Goal: Check status: Check status

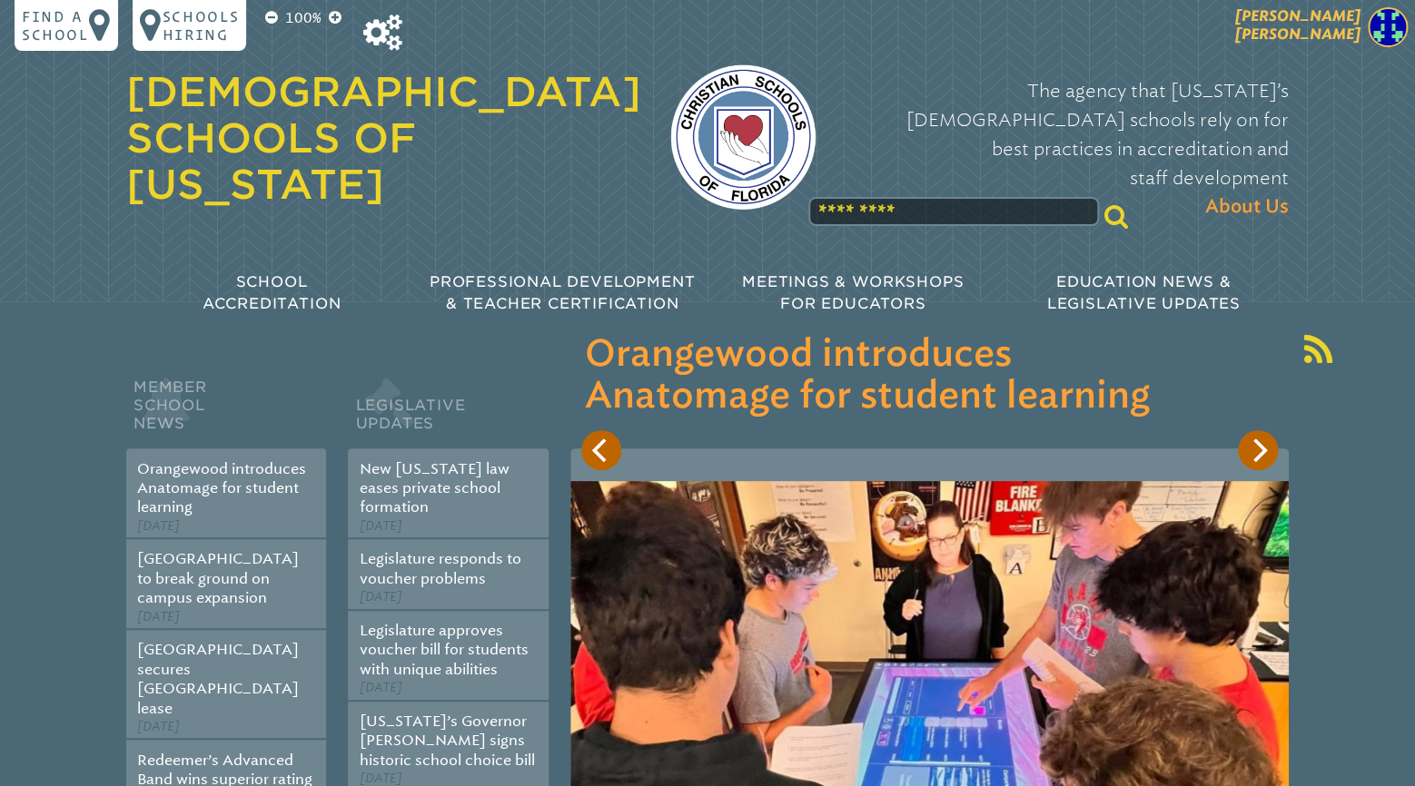
click at [1354, 39] on span "[PERSON_NAME]" at bounding box center [1297, 24] width 125 height 35
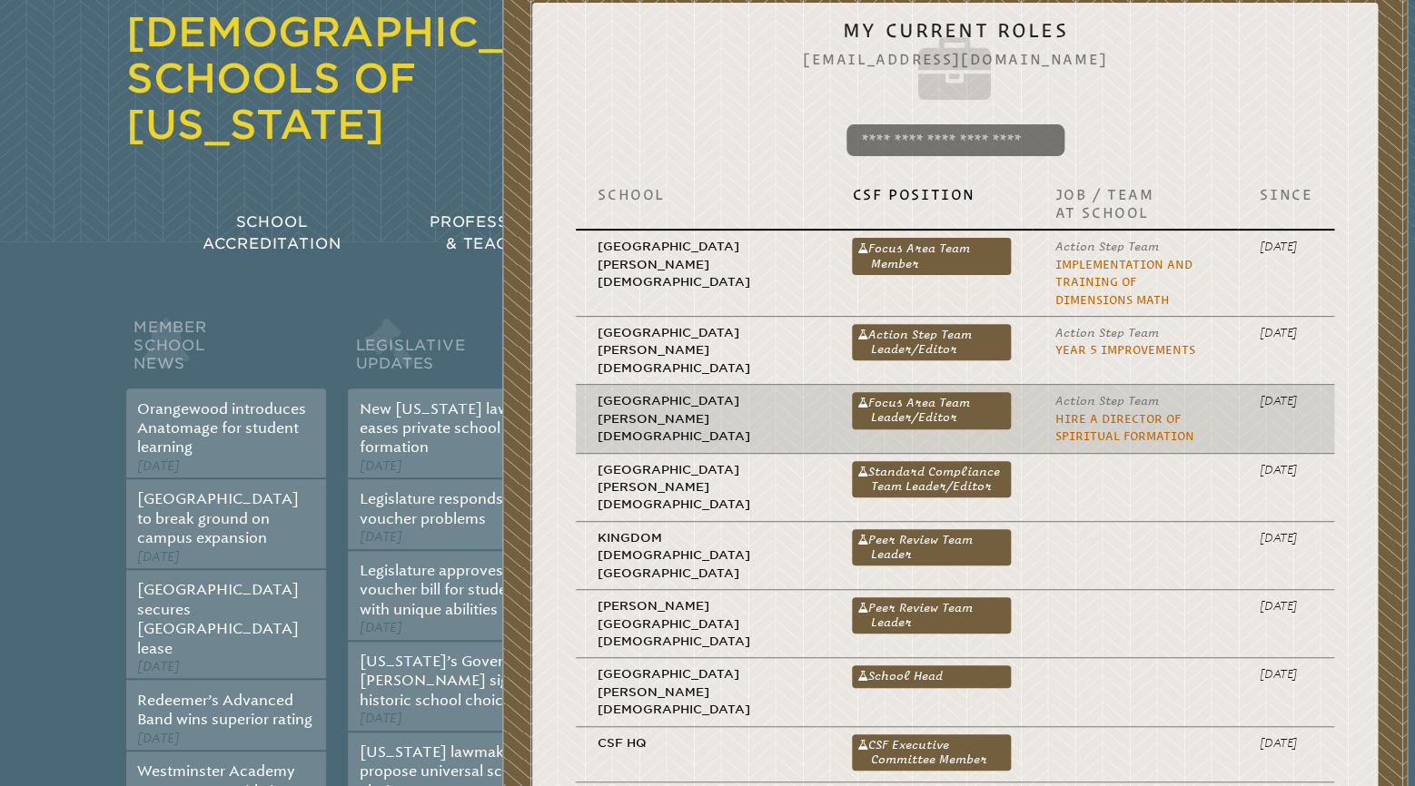
scroll to position [95, 0]
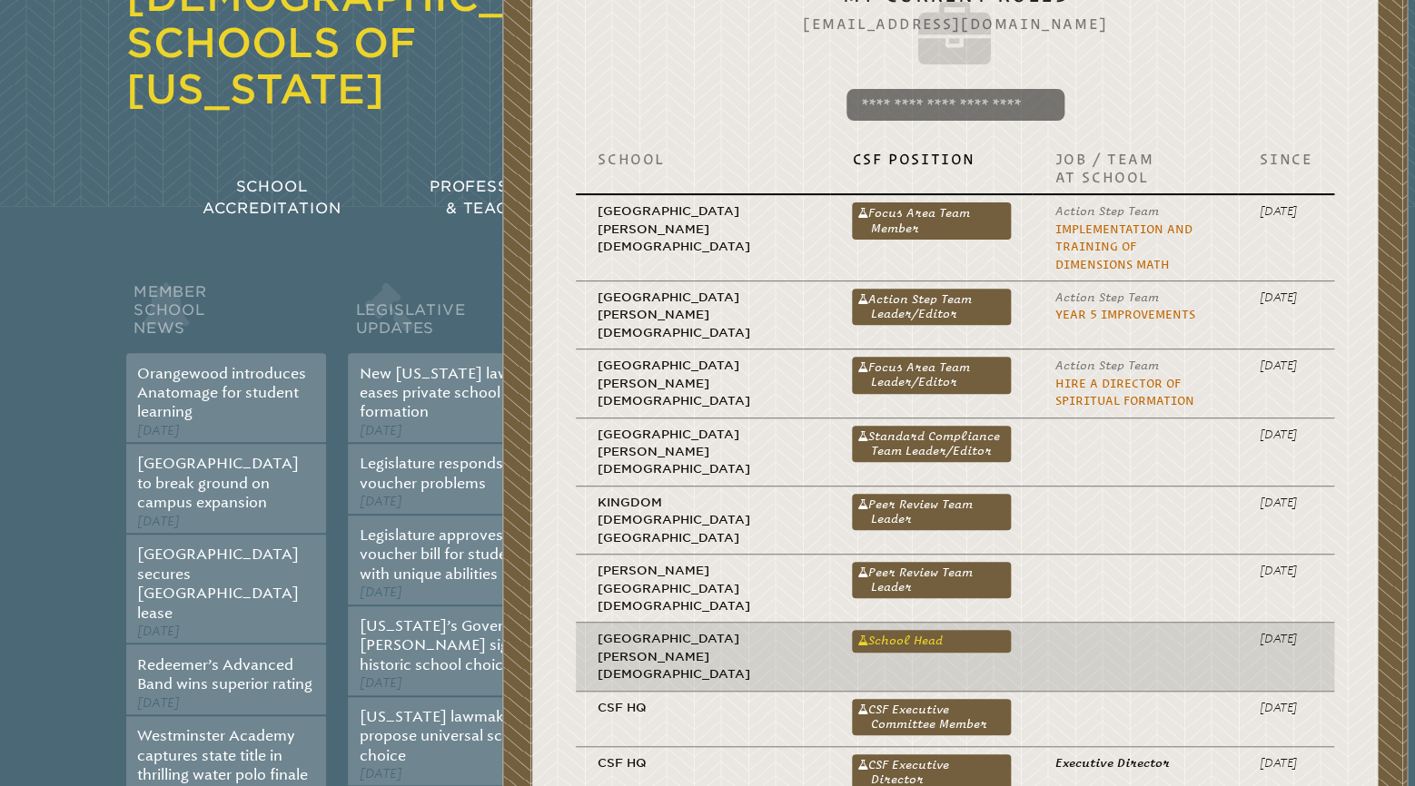
click at [852, 630] on link "School Head" at bounding box center [931, 641] width 159 height 22
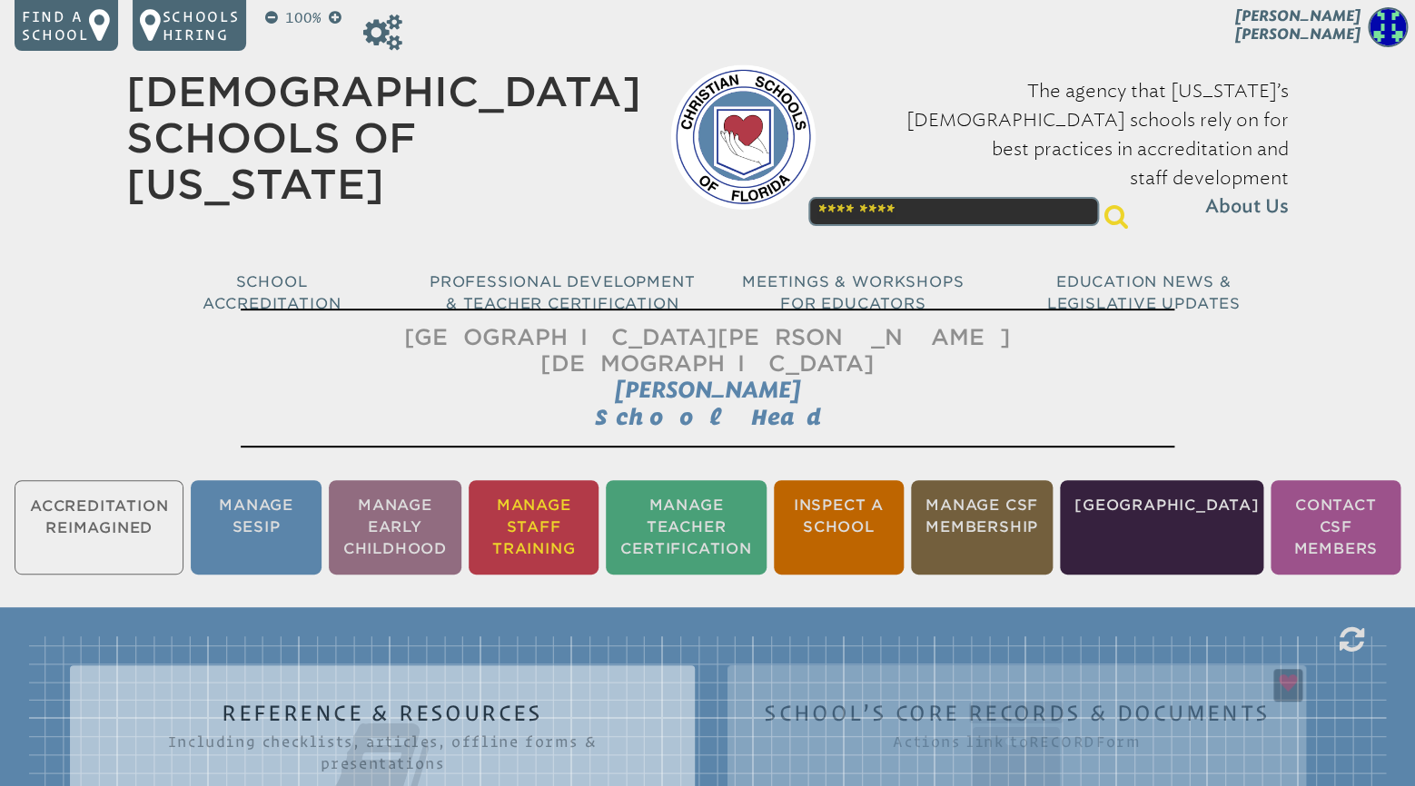
click at [575, 498] on li "Manage Staff Training" at bounding box center [534, 527] width 130 height 94
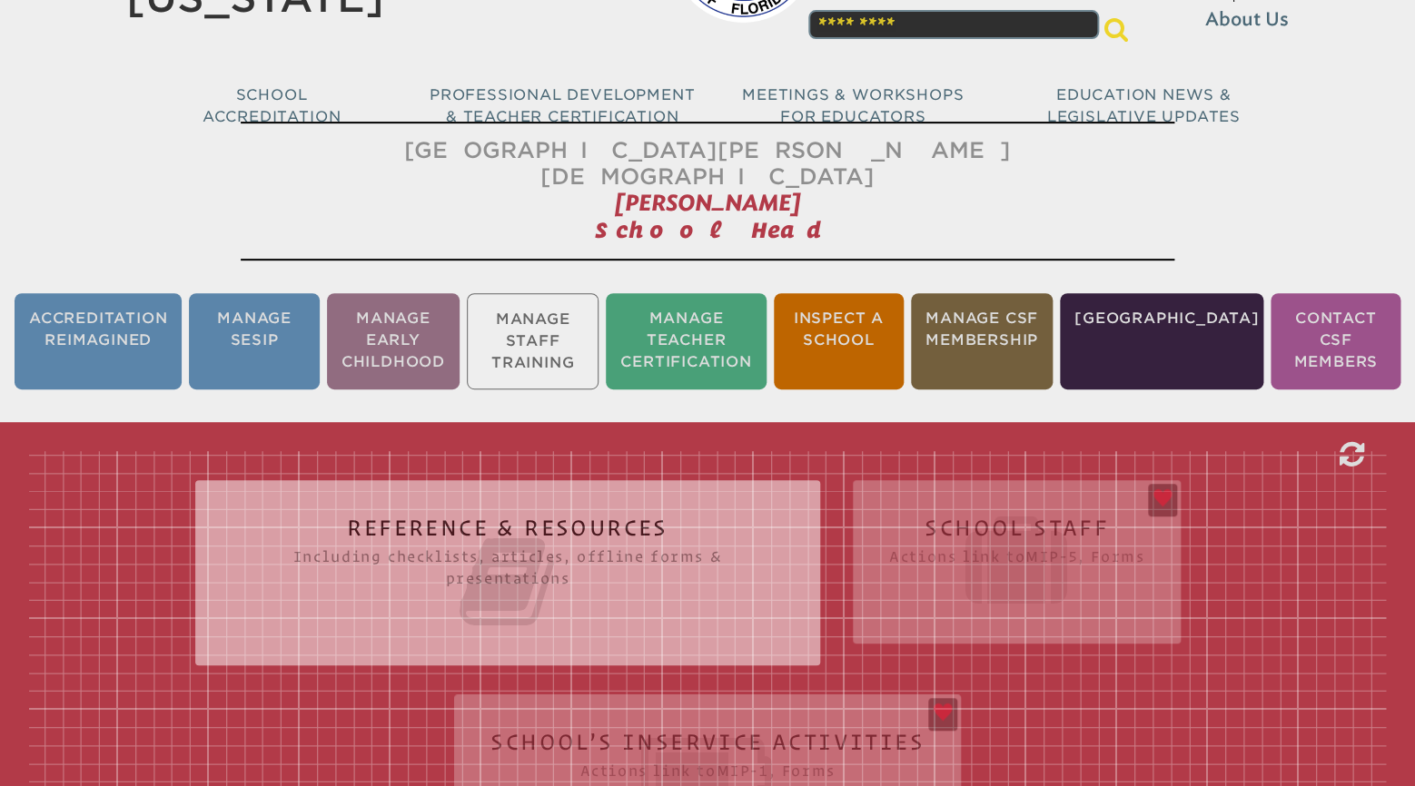
scroll to position [301, 0]
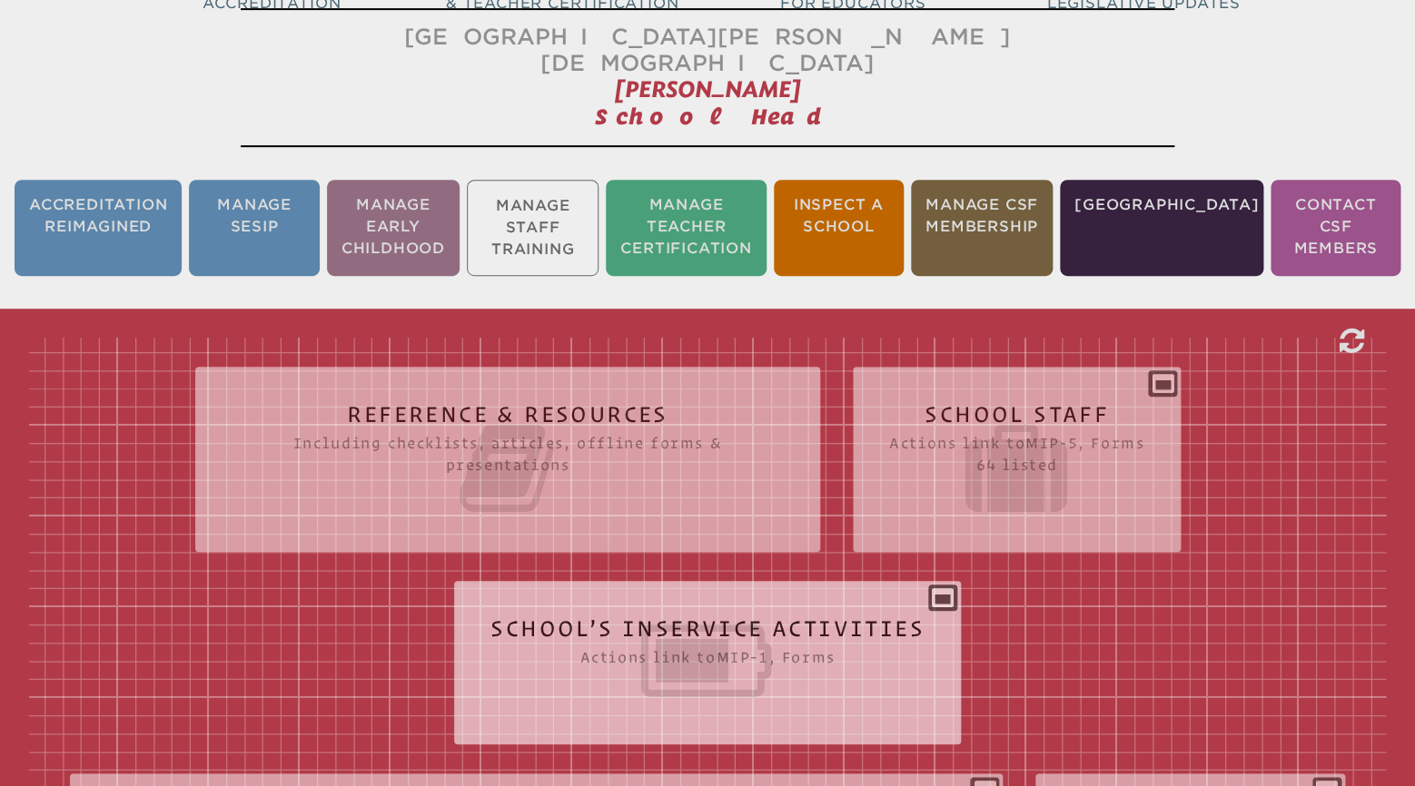
click at [939, 596] on div "School’s Inservice Activities Actions link to mip-1 , Forms Status Year # Title…" at bounding box center [707, 656] width 507 height 120
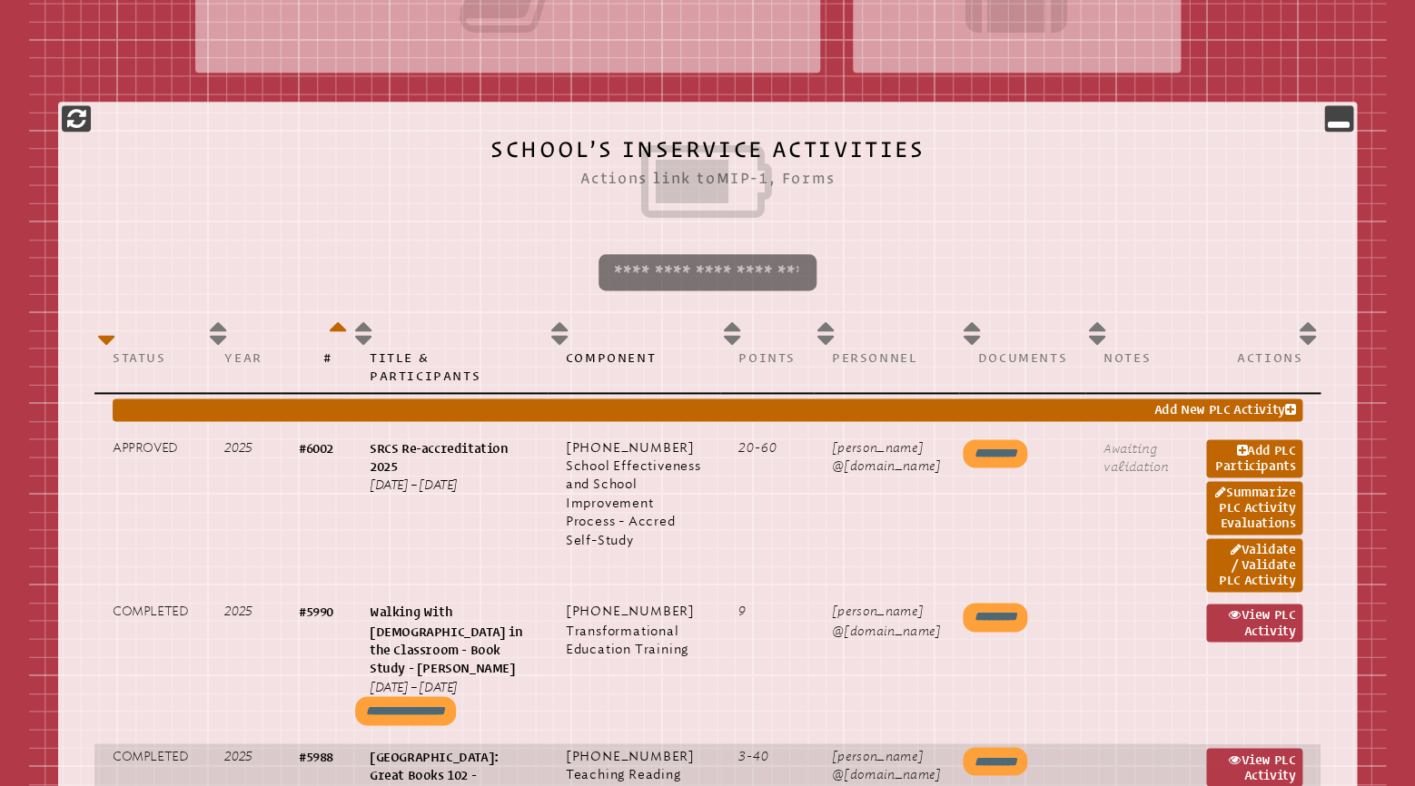
scroll to position [968, 0]
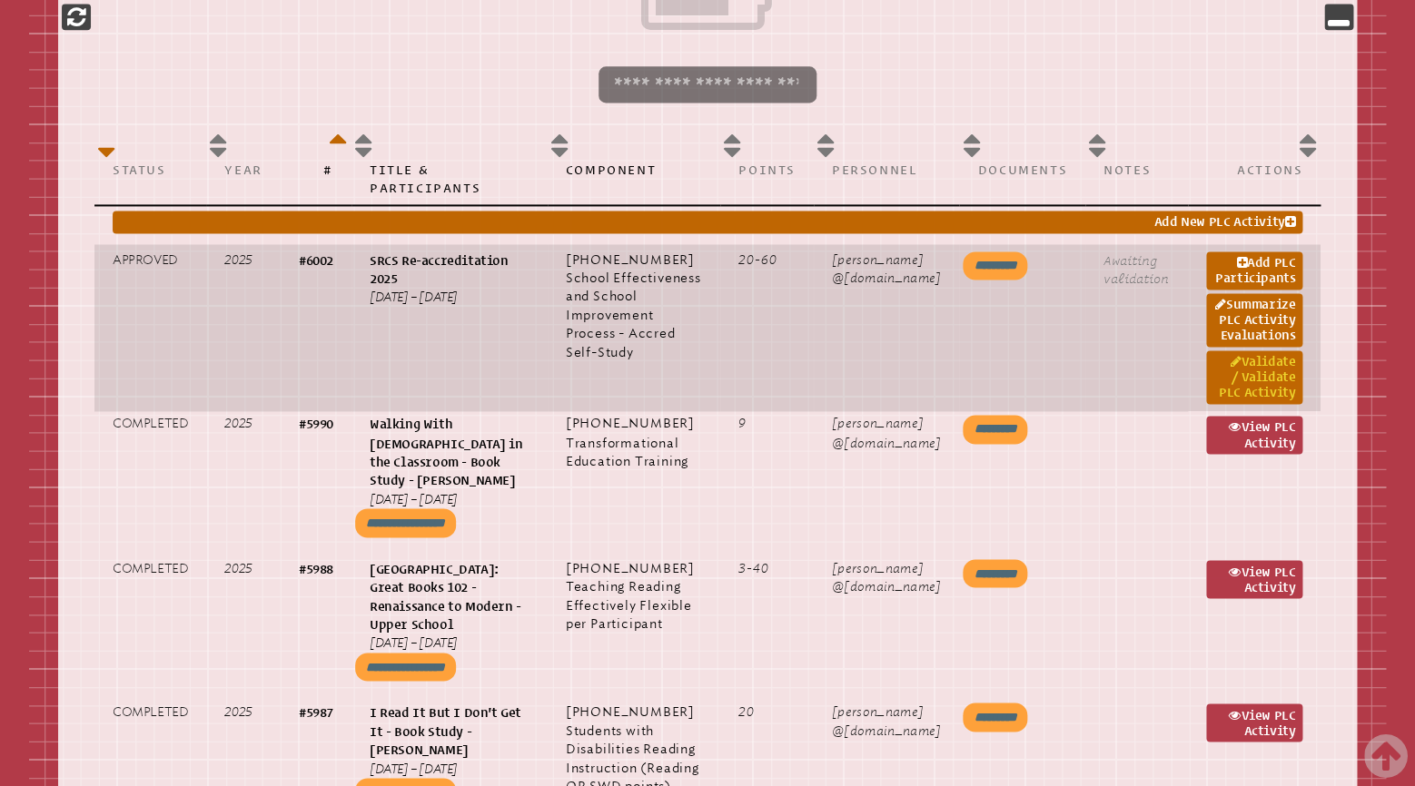
click at [1258, 350] on link "Validate / Validate PLC Activity" at bounding box center [1254, 377] width 96 height 54
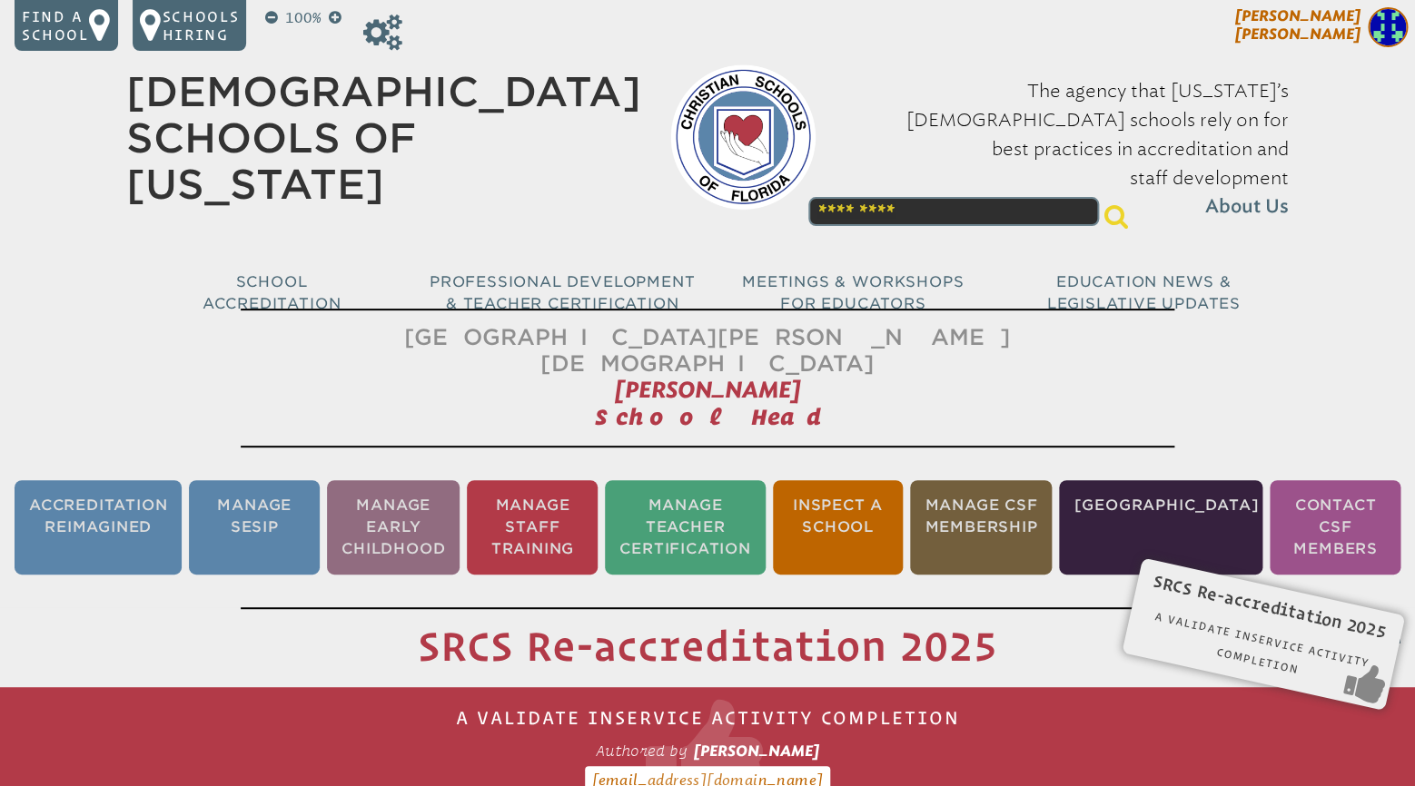
click at [1347, 33] on span "[PERSON_NAME]" at bounding box center [1297, 24] width 125 height 35
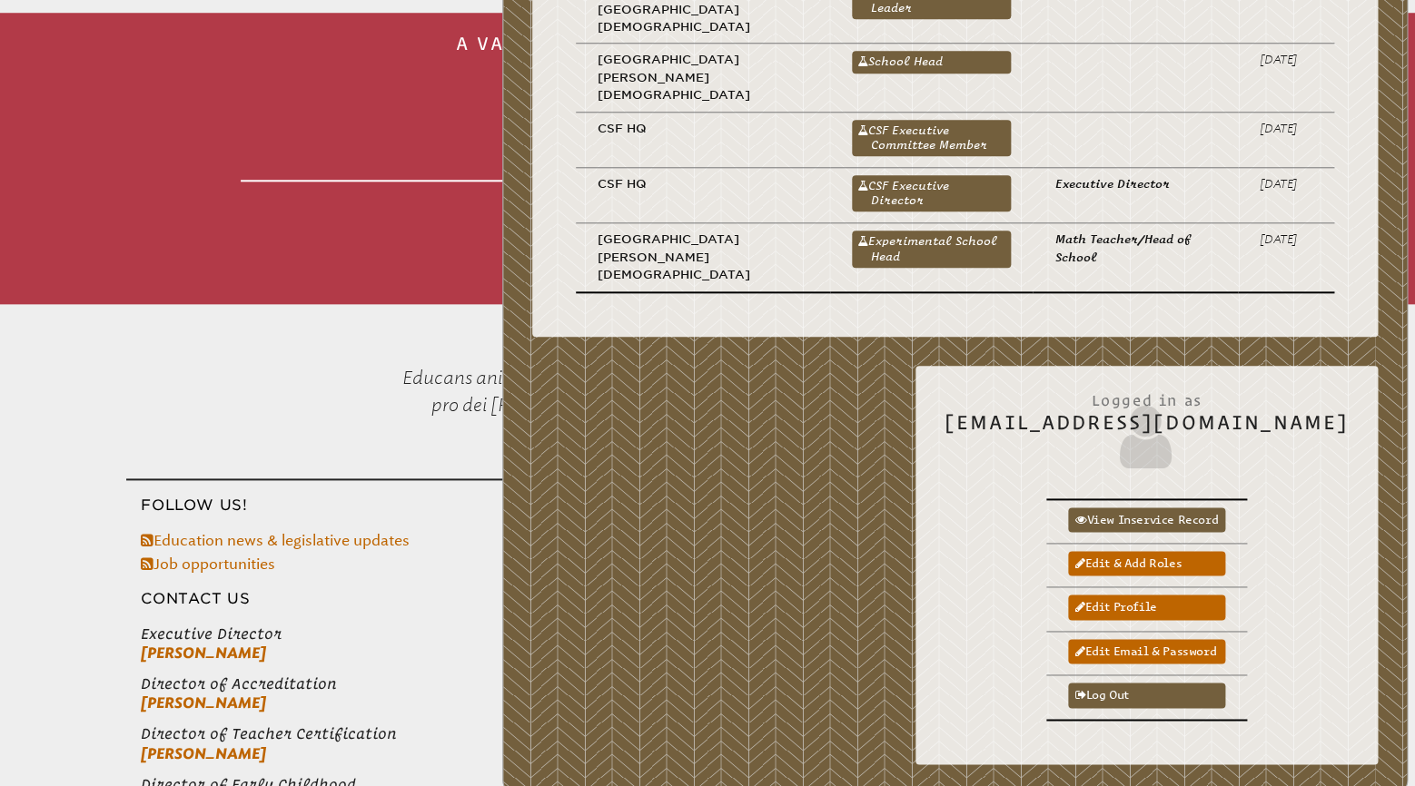
scroll to position [763, 0]
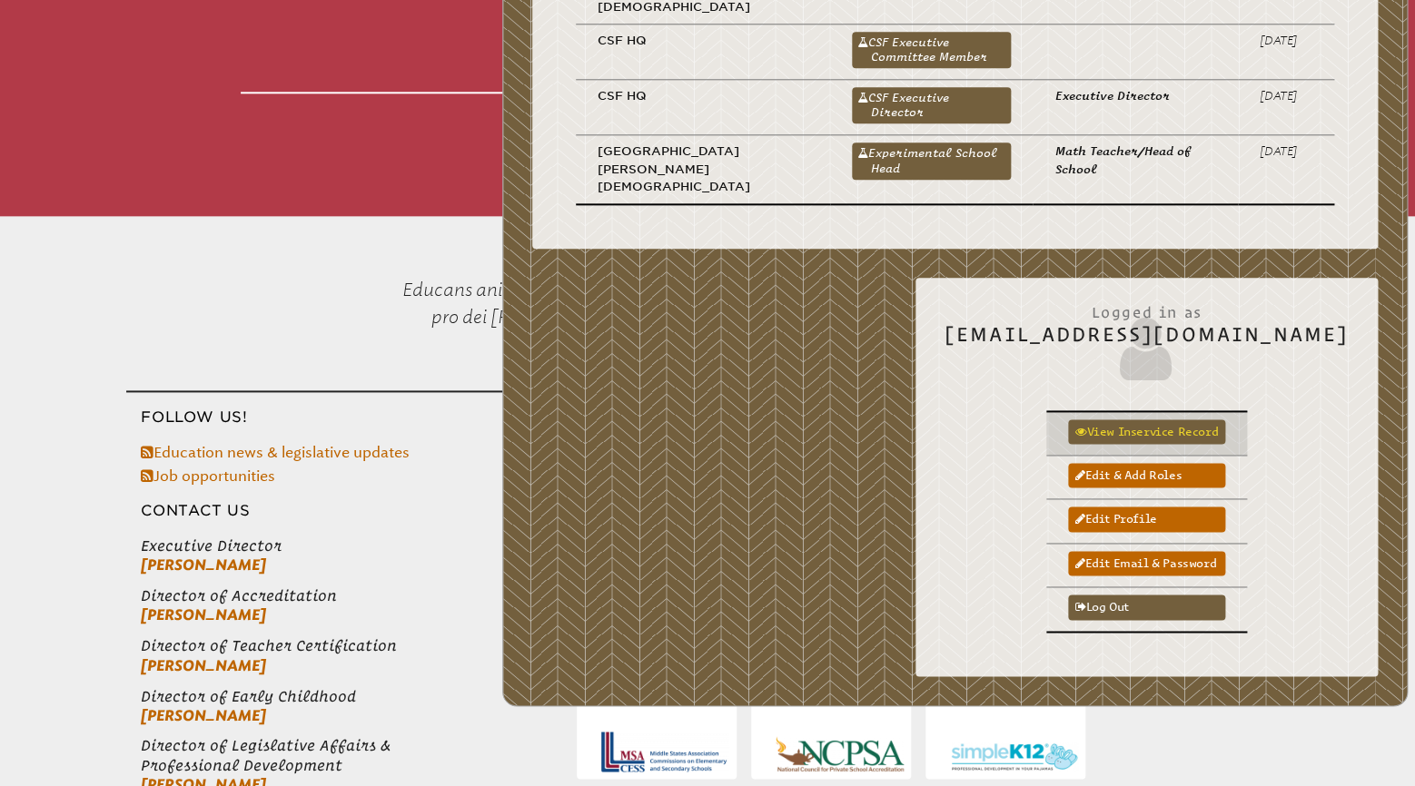
click at [1168, 419] on link "View inservice record" at bounding box center [1146, 431] width 157 height 25
